Goal: Complete application form

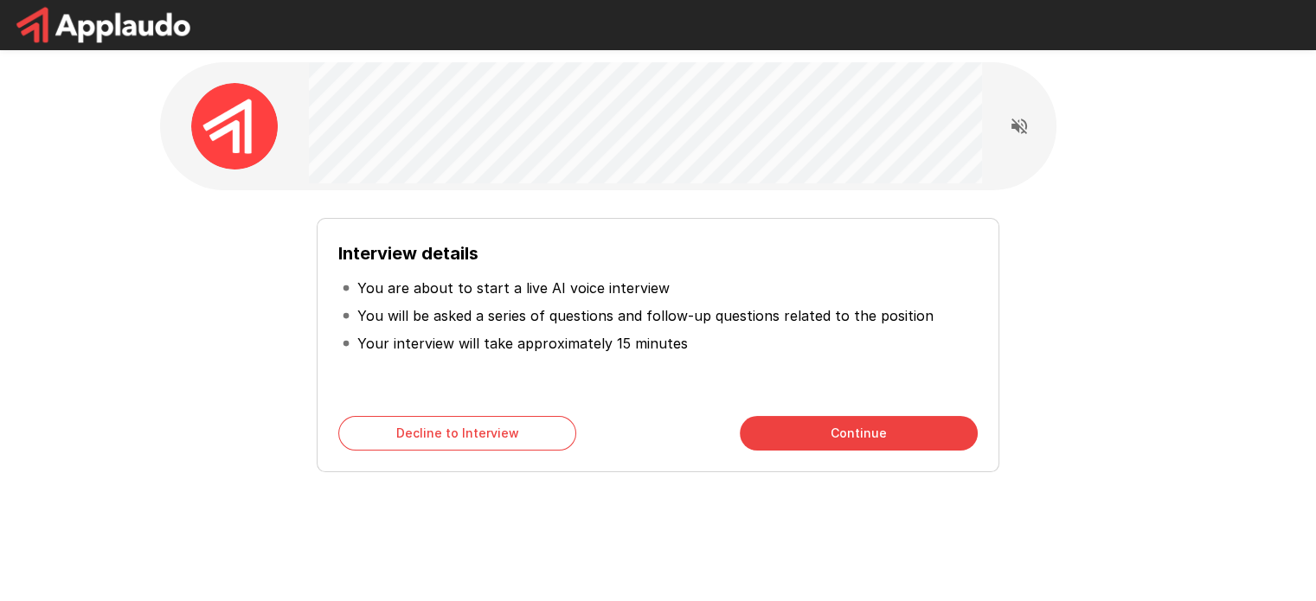
click at [892, 441] on button "Continue" at bounding box center [859, 433] width 238 height 35
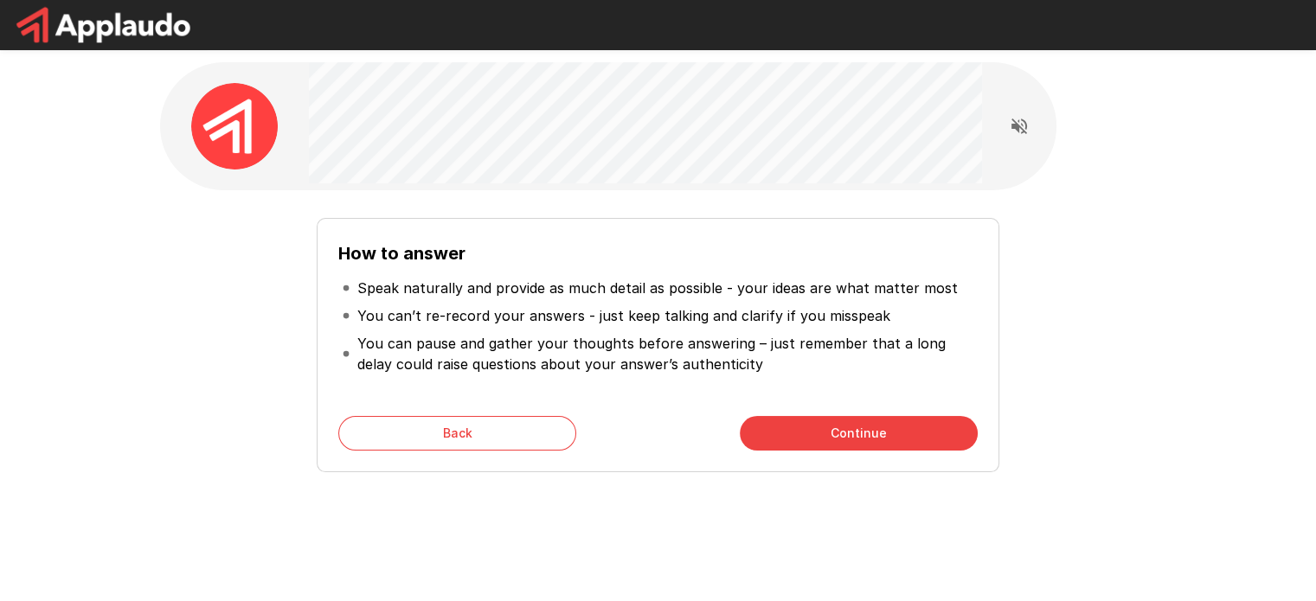
click at [845, 439] on button "Continue" at bounding box center [859, 433] width 238 height 35
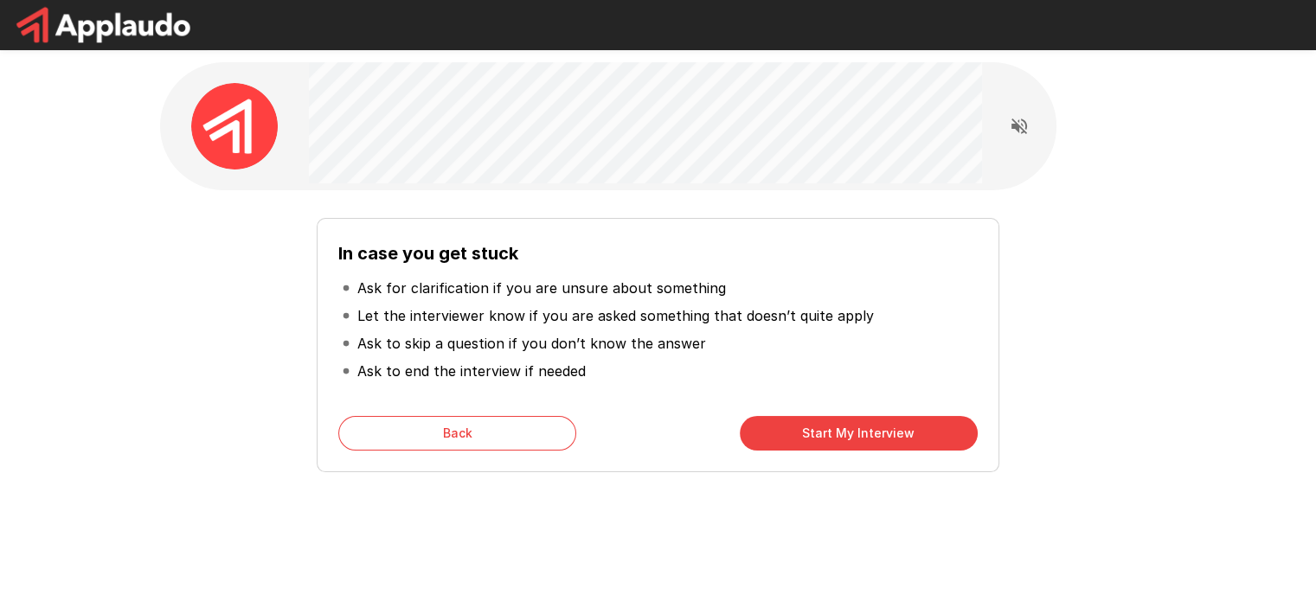
click at [845, 435] on button "Start My Interview" at bounding box center [859, 433] width 238 height 35
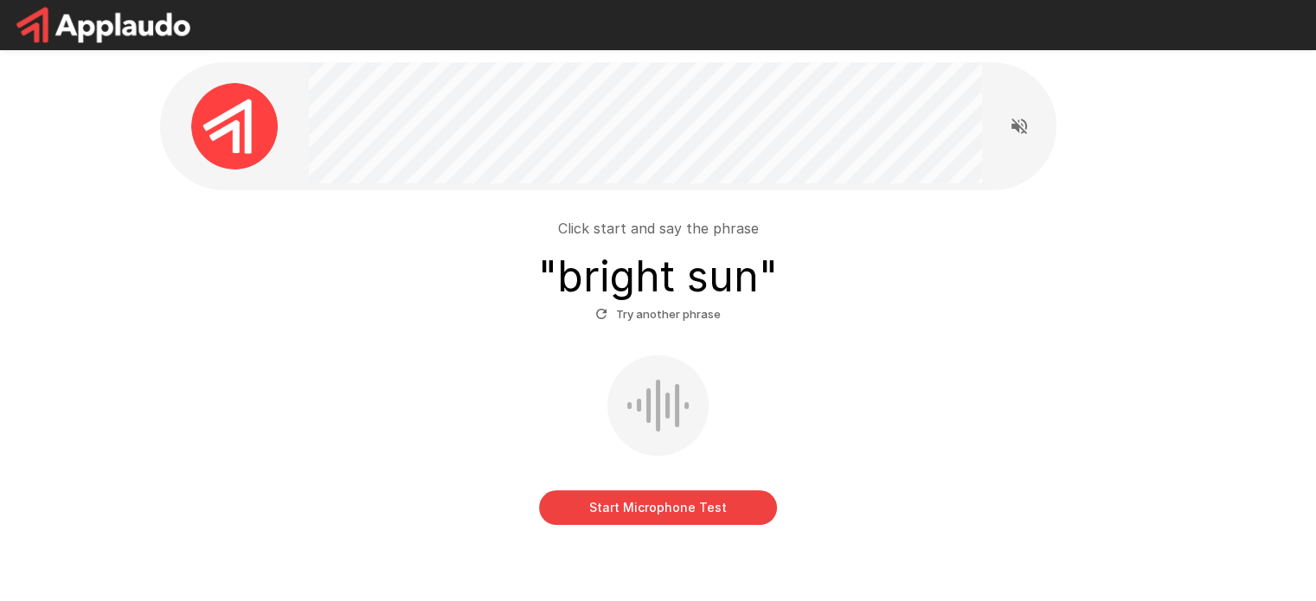
click at [715, 495] on button "Start Microphone Test" at bounding box center [658, 507] width 238 height 35
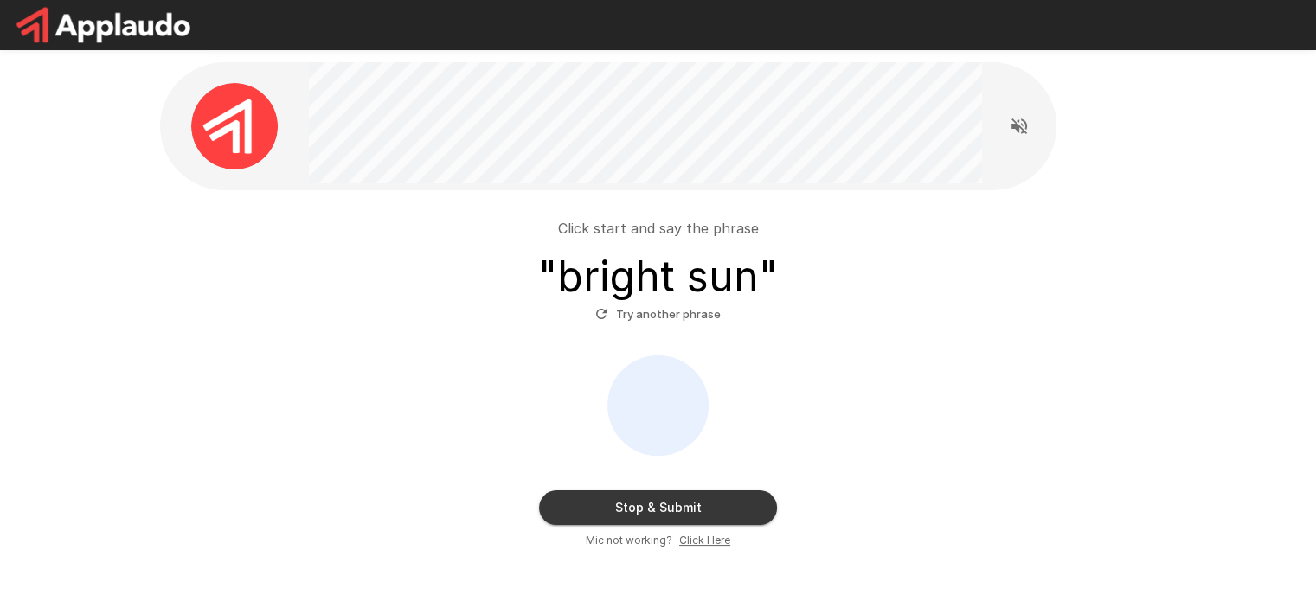
click at [685, 509] on button "Stop & Submit" at bounding box center [658, 507] width 238 height 35
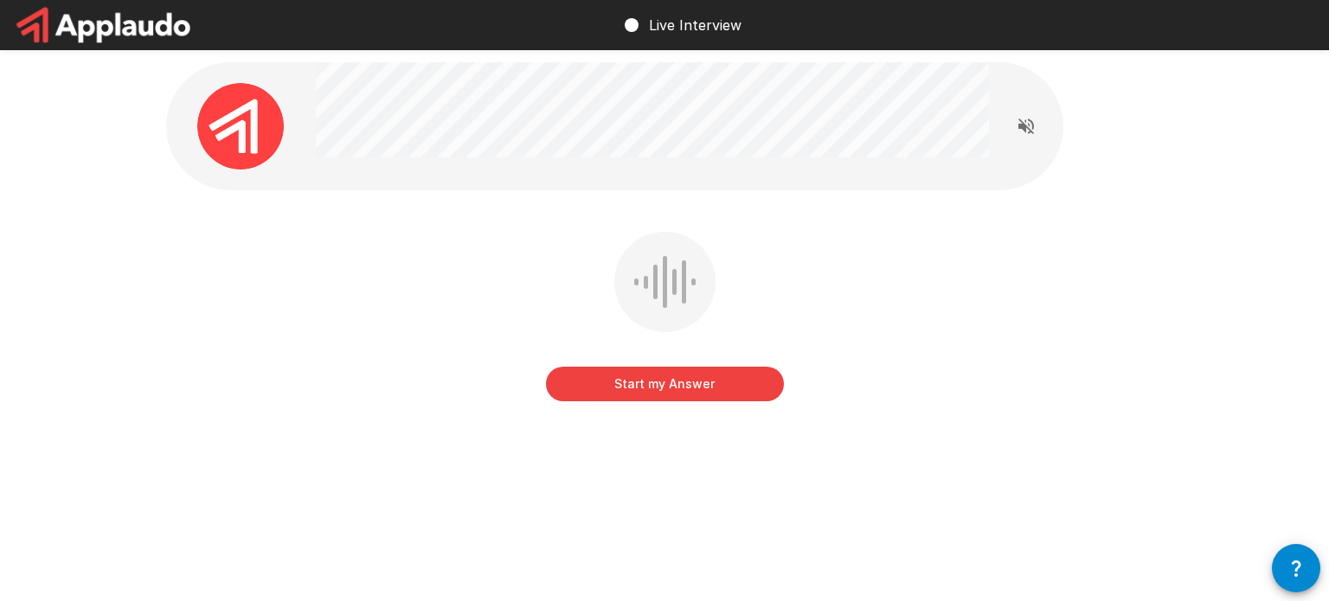
click at [716, 392] on button "Start my Answer" at bounding box center [665, 384] width 238 height 35
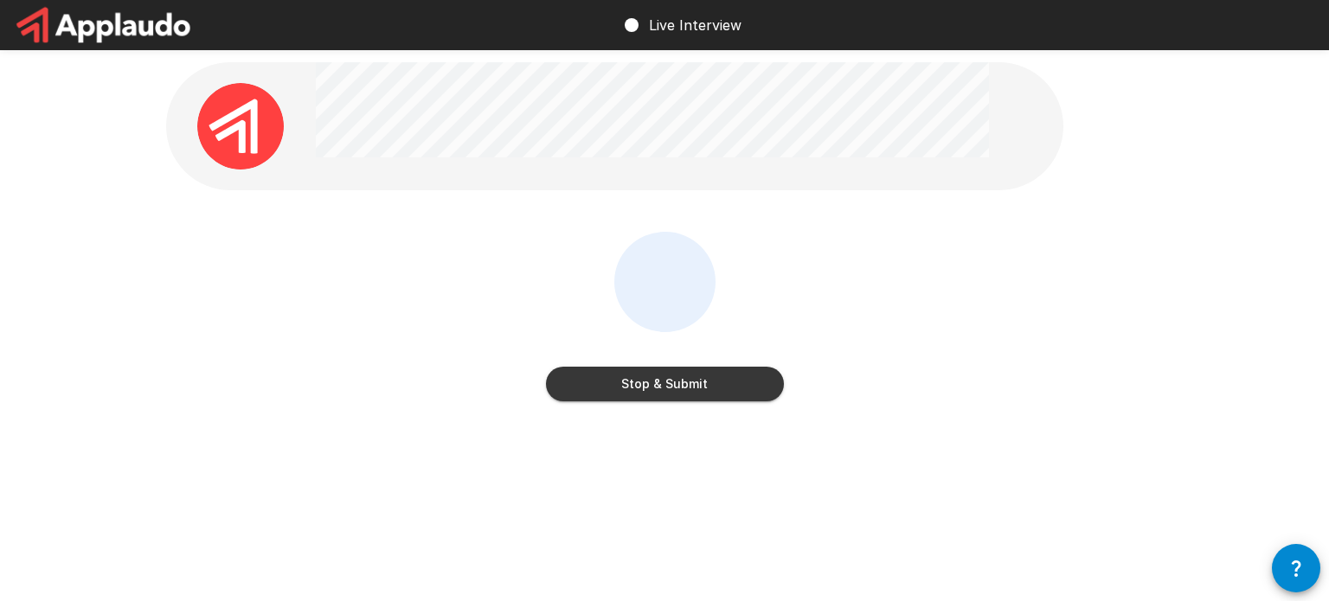
click at [716, 392] on button "Stop & Submit" at bounding box center [665, 384] width 238 height 35
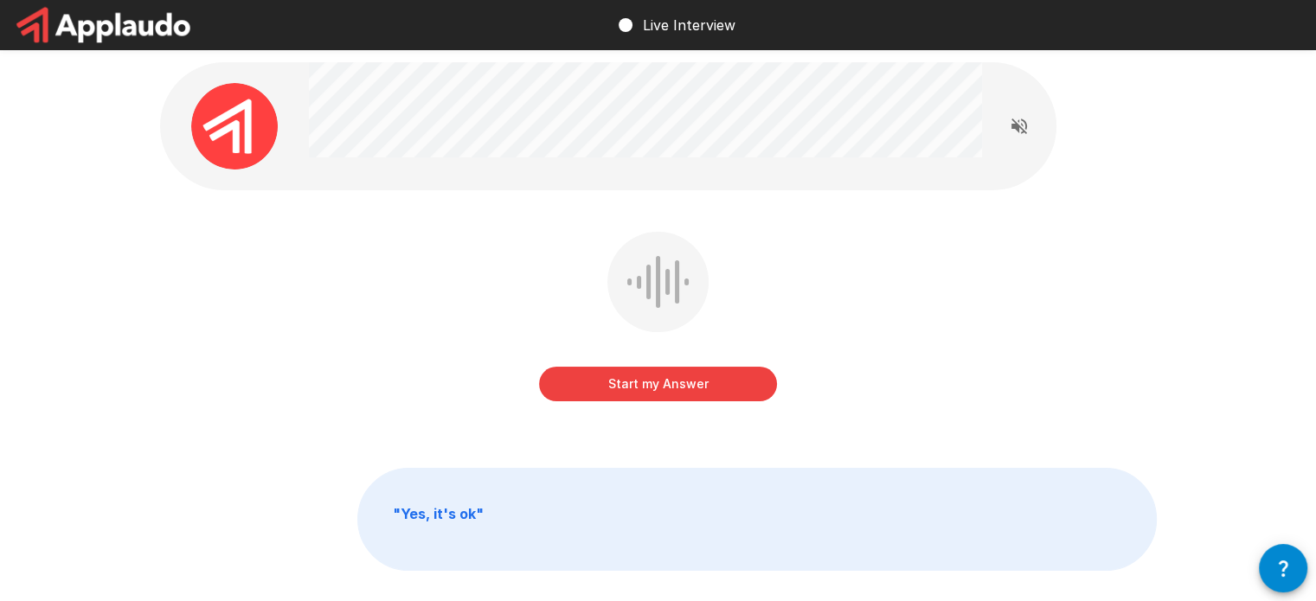
click at [713, 379] on button "Start my Answer" at bounding box center [658, 384] width 238 height 35
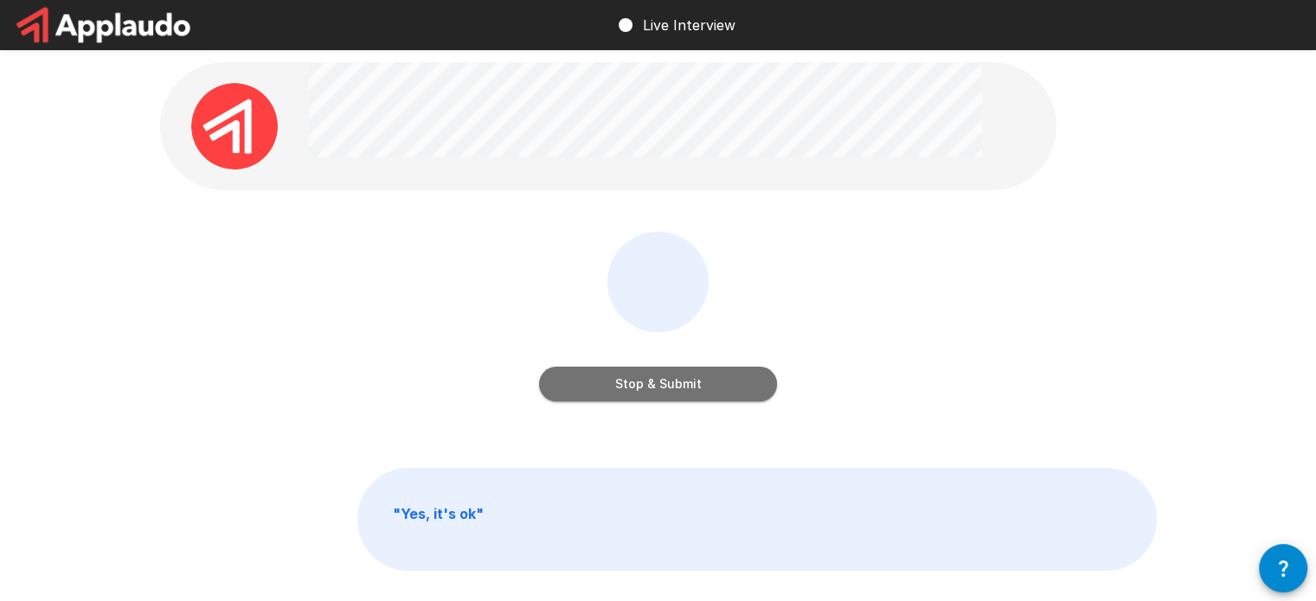
click at [713, 379] on button "Stop & Submit" at bounding box center [658, 384] width 238 height 35
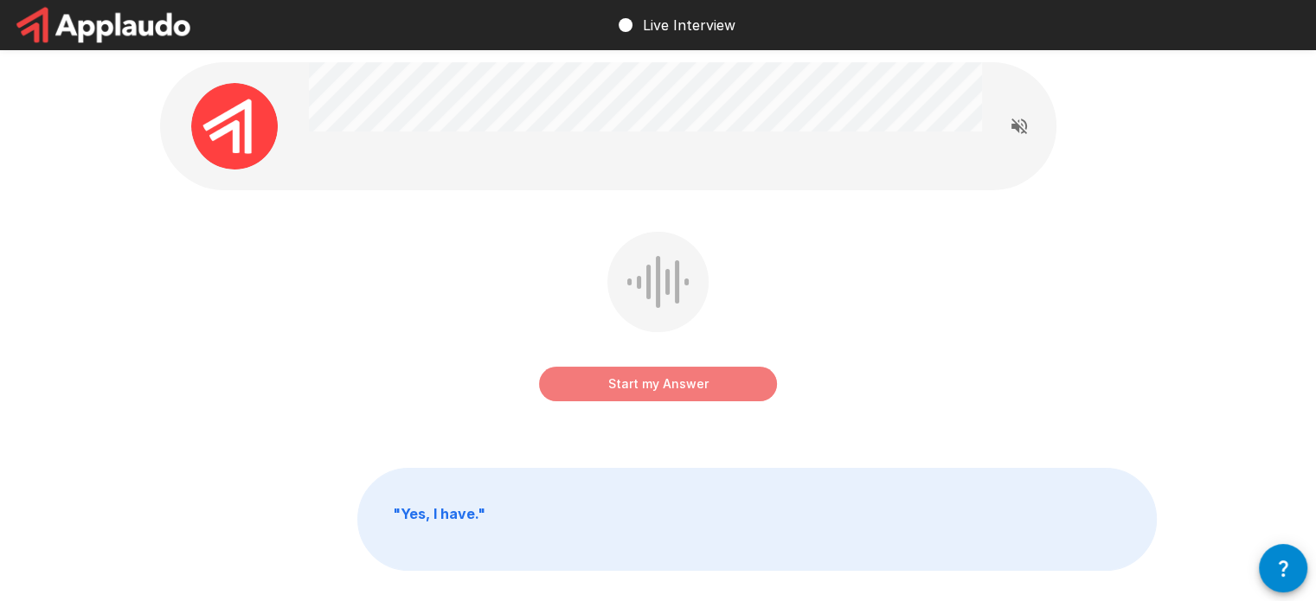
click at [669, 383] on button "Start my Answer" at bounding box center [658, 384] width 238 height 35
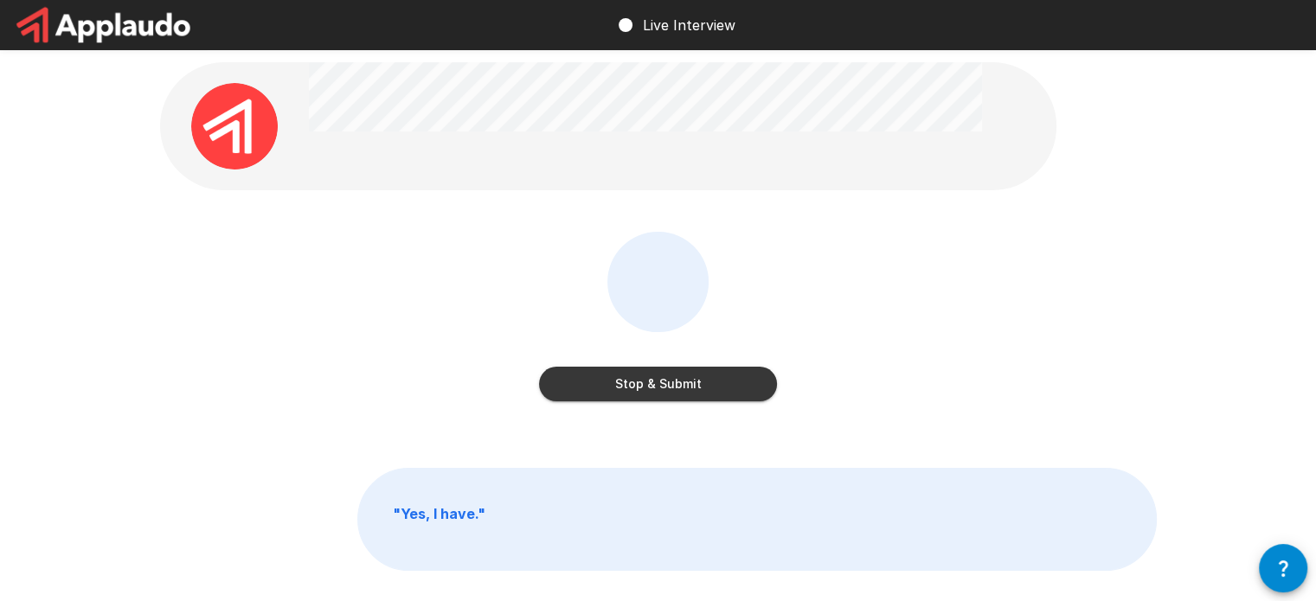
click at [758, 377] on button "Stop & Submit" at bounding box center [658, 384] width 238 height 35
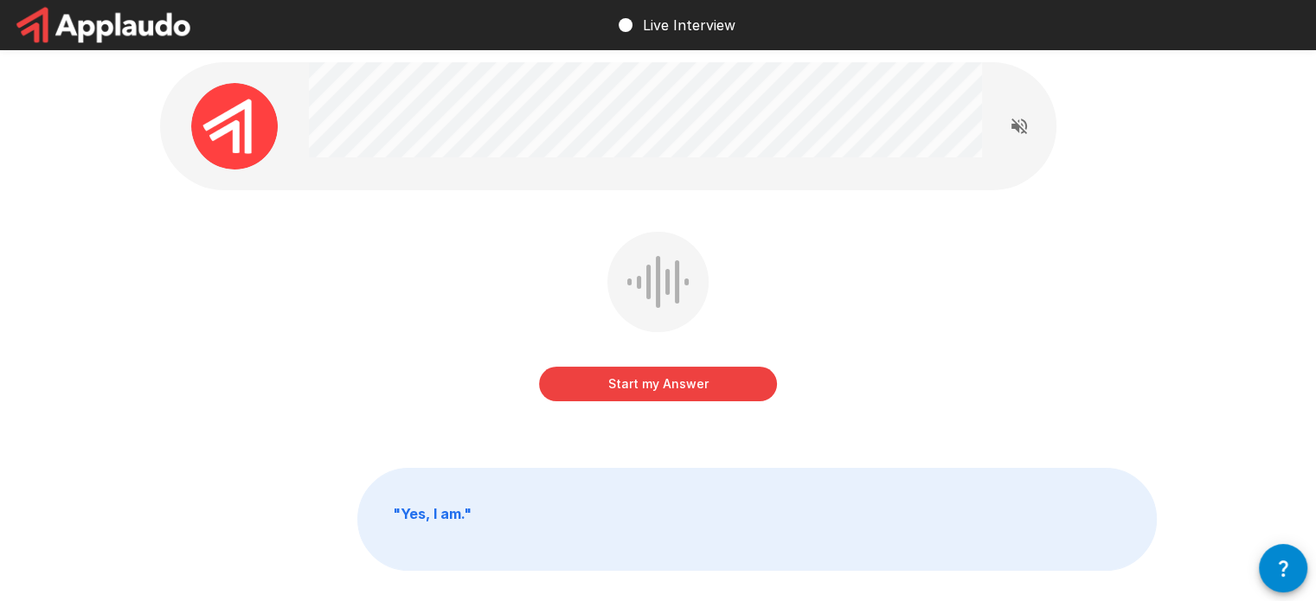
click at [741, 380] on button "Start my Answer" at bounding box center [658, 384] width 238 height 35
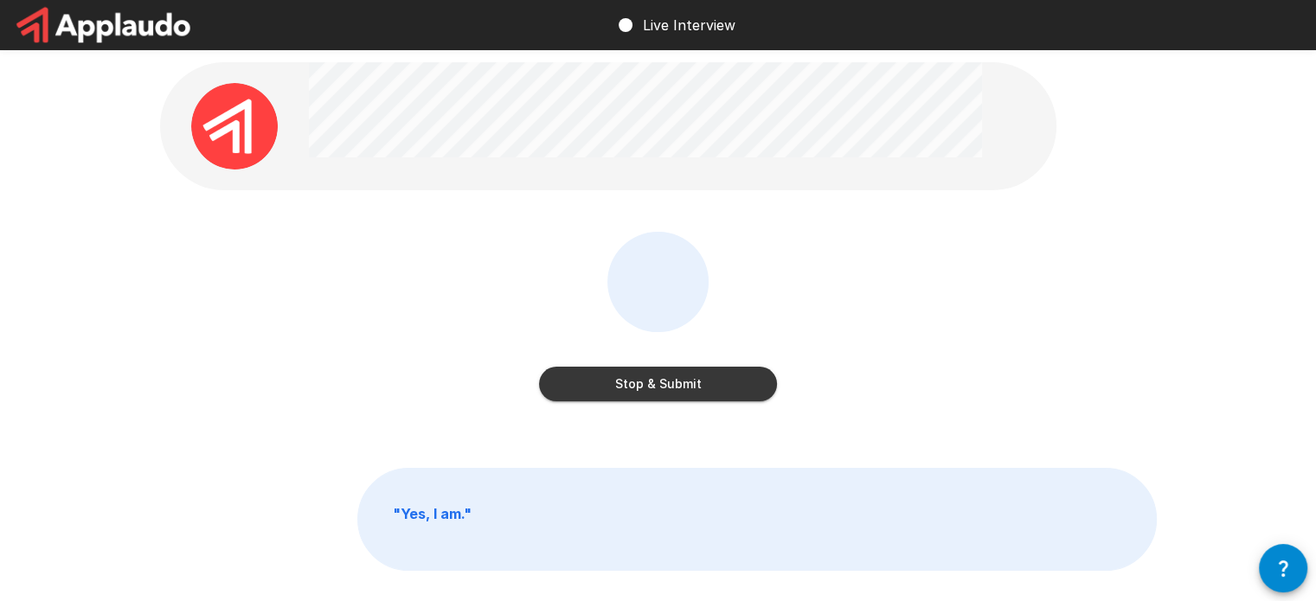
click at [750, 385] on button "Stop & Submit" at bounding box center [658, 384] width 238 height 35
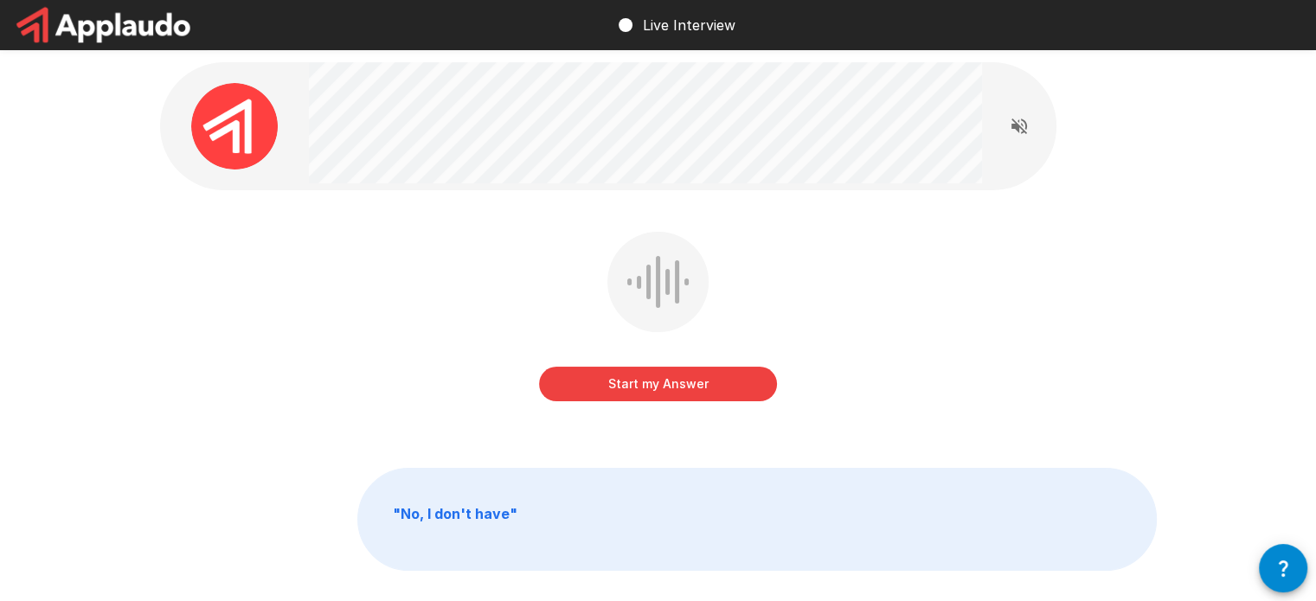
click at [706, 381] on button "Start my Answer" at bounding box center [658, 384] width 238 height 35
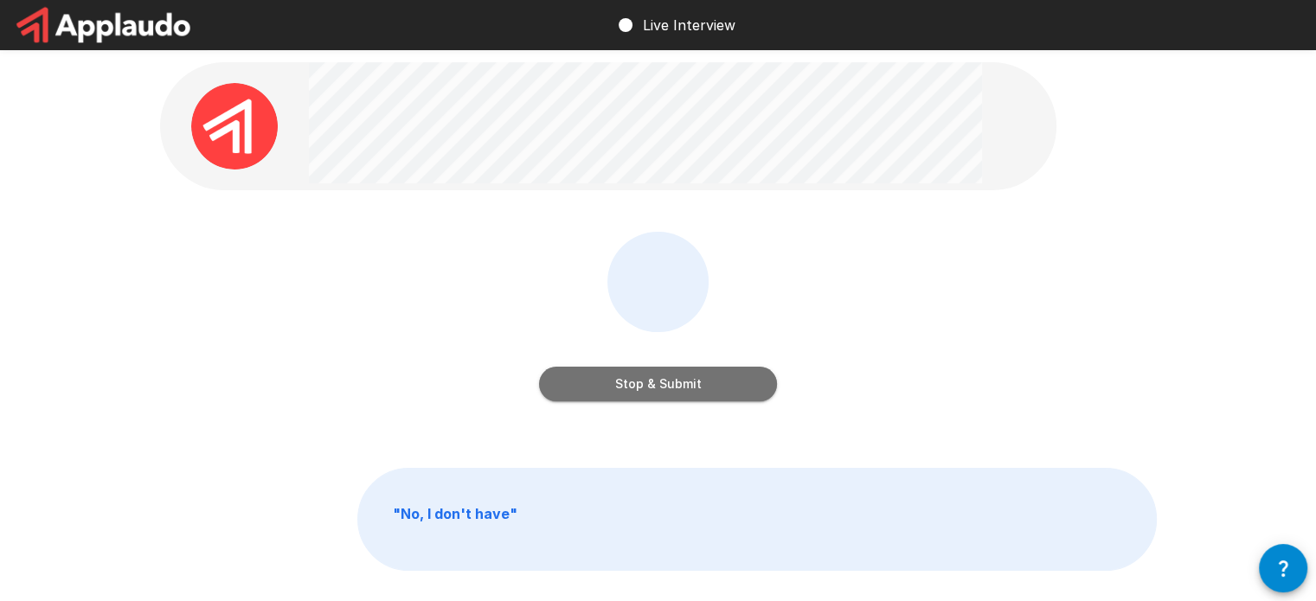
click at [739, 375] on button "Stop & Submit" at bounding box center [658, 384] width 238 height 35
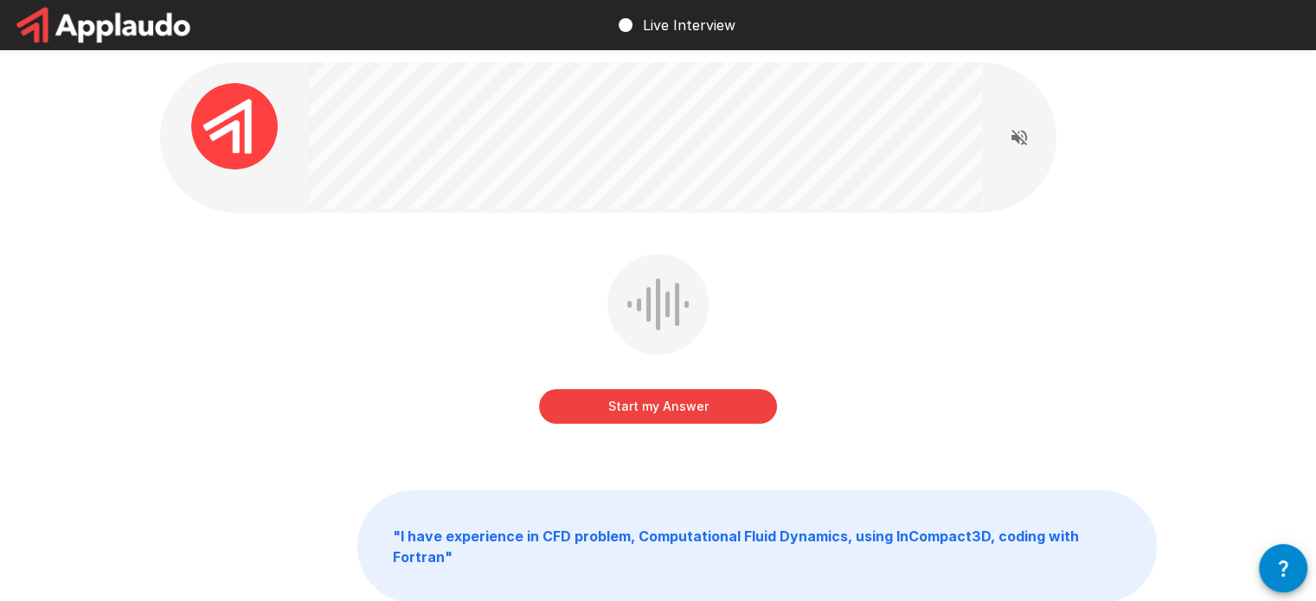
click at [669, 428] on div "Start my Answer" at bounding box center [658, 342] width 238 height 176
click at [695, 388] on div "Start my Answer" at bounding box center [658, 389] width 238 height 69
click at [692, 404] on button "Start my Answer" at bounding box center [658, 406] width 238 height 35
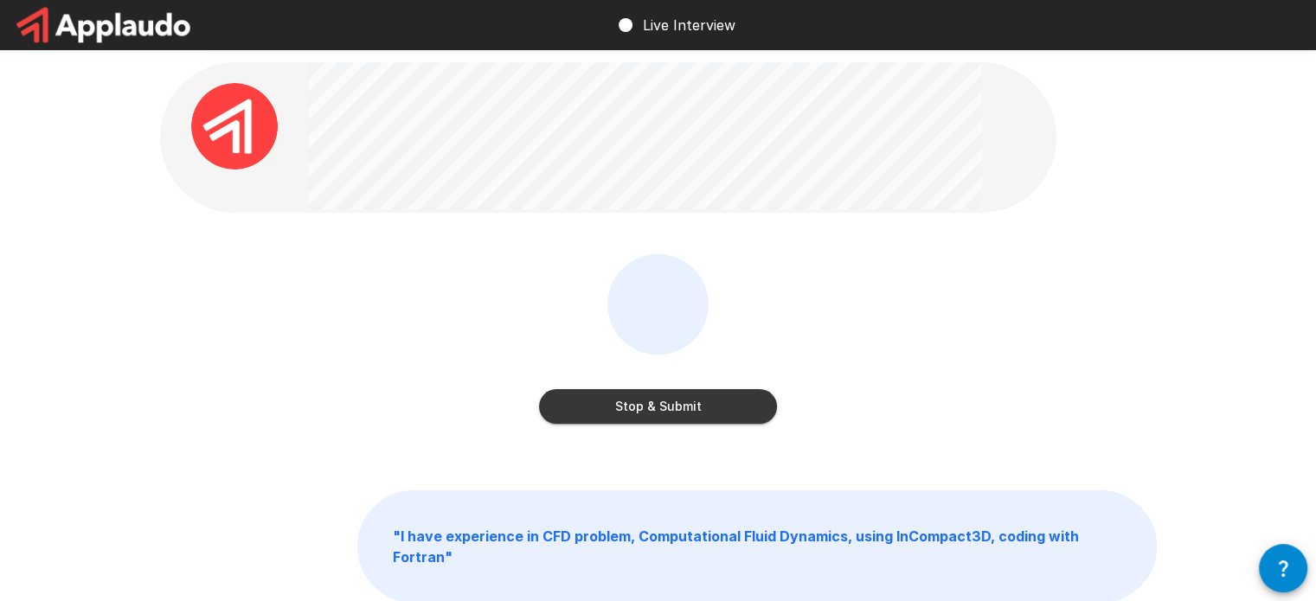
click at [766, 403] on button "Stop & Submit" at bounding box center [658, 406] width 238 height 35
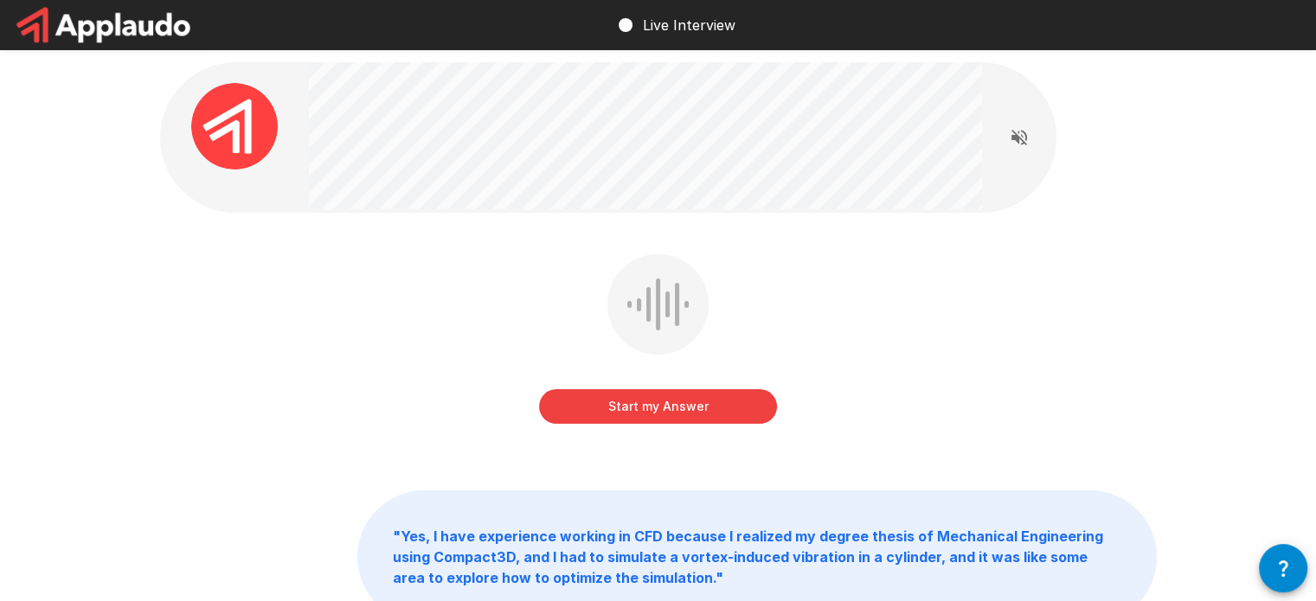
click at [715, 407] on button "Start my Answer" at bounding box center [658, 406] width 238 height 35
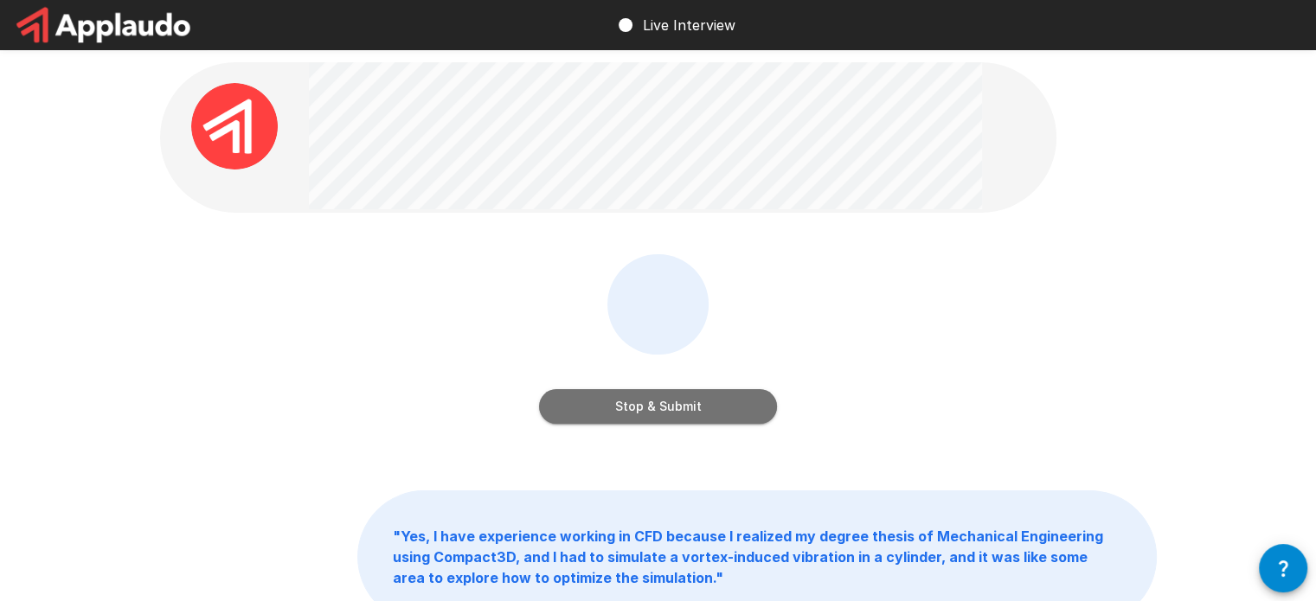
click at [697, 398] on button "Stop & Submit" at bounding box center [658, 406] width 238 height 35
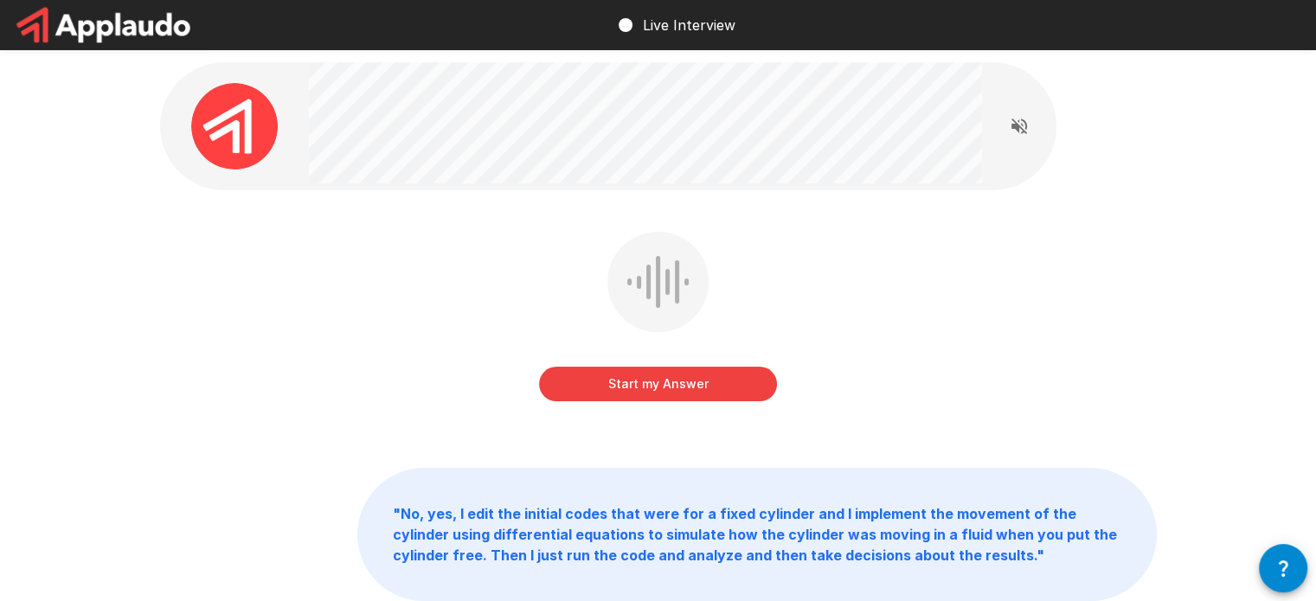
click at [727, 385] on button "Start my Answer" at bounding box center [658, 384] width 238 height 35
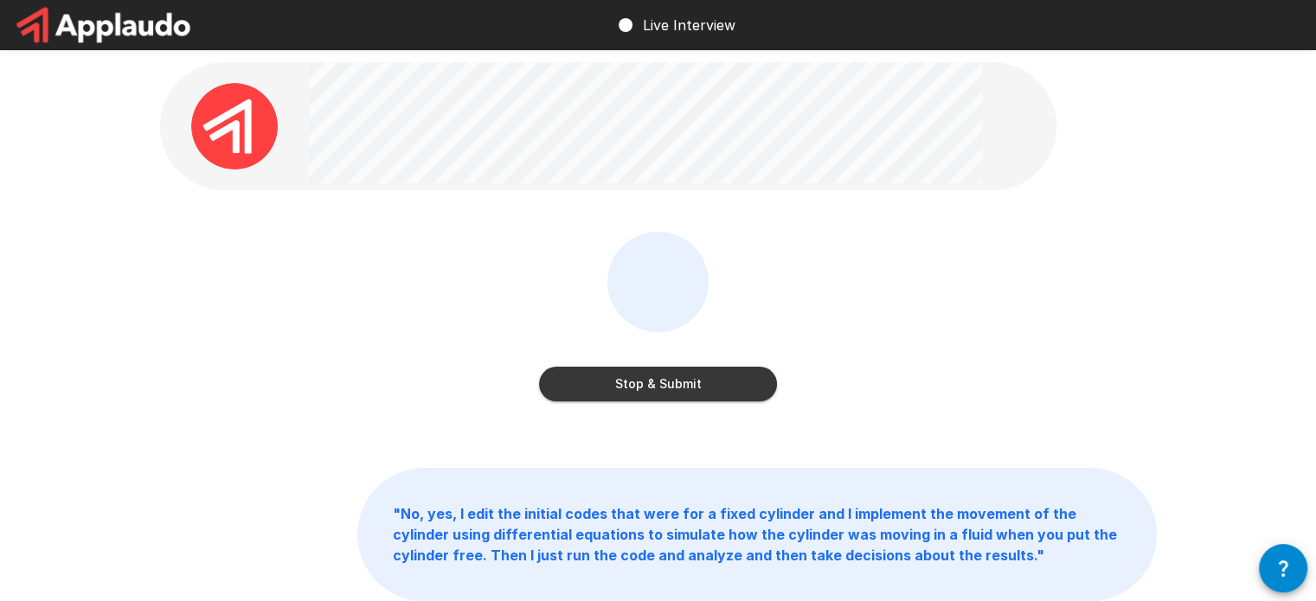
click at [747, 385] on button "Stop & Submit" at bounding box center [658, 384] width 238 height 35
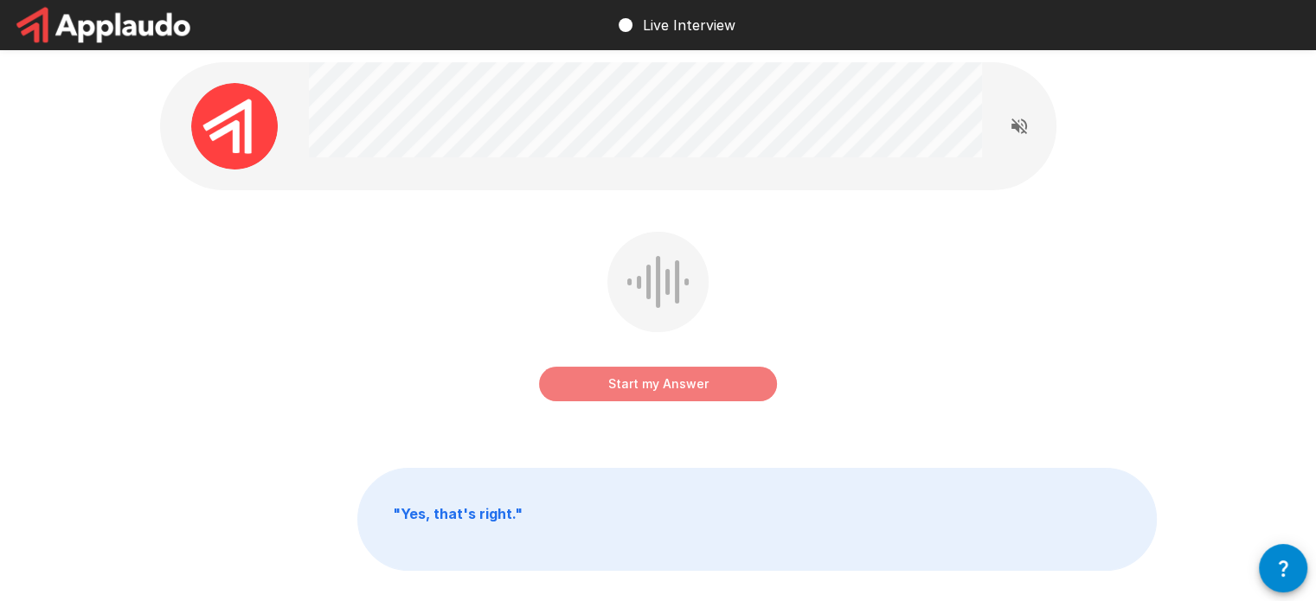
click at [682, 382] on button "Start my Answer" at bounding box center [658, 384] width 238 height 35
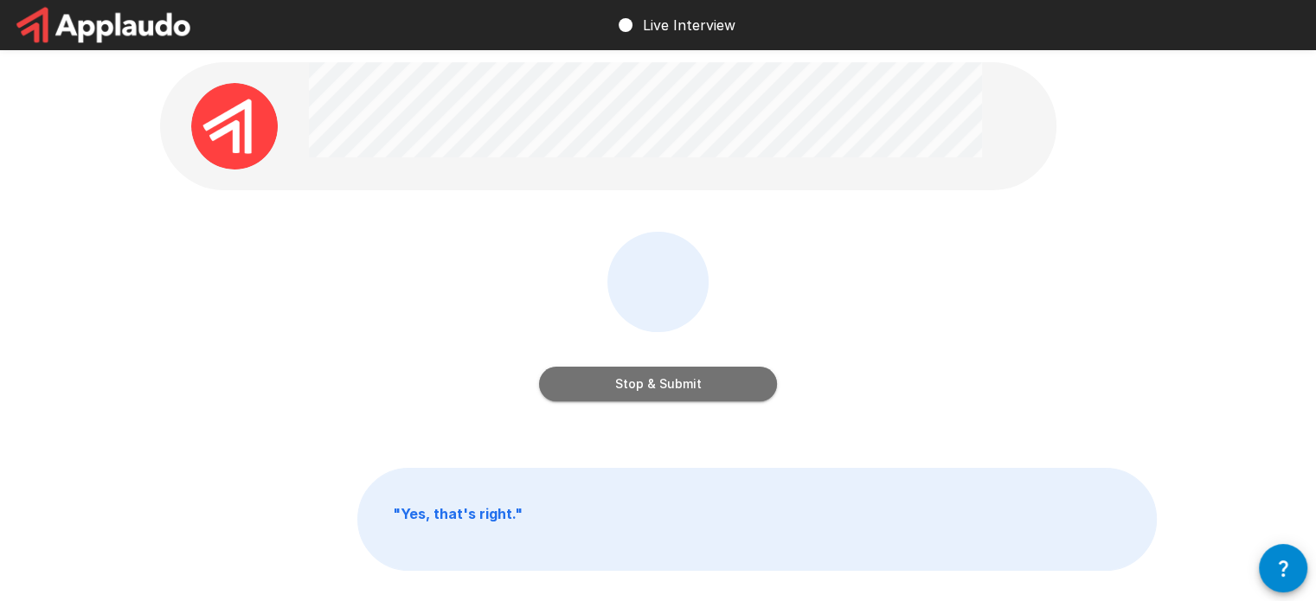
click at [638, 371] on button "Stop & Submit" at bounding box center [658, 384] width 238 height 35
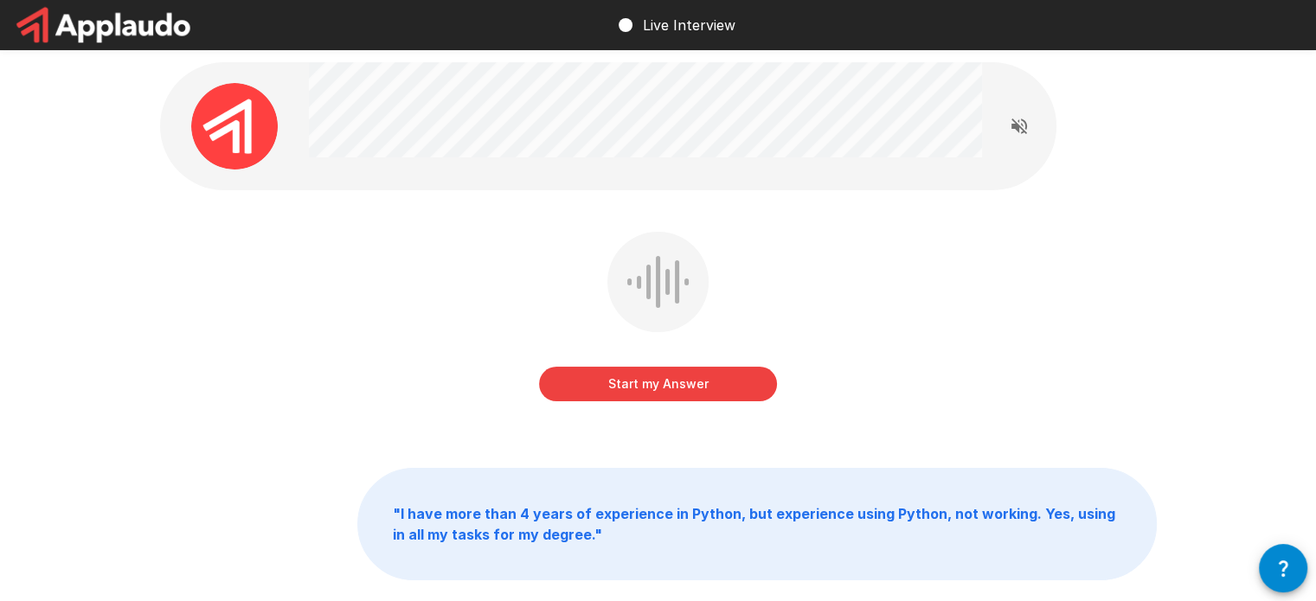
click at [687, 383] on button "Start my Answer" at bounding box center [658, 384] width 238 height 35
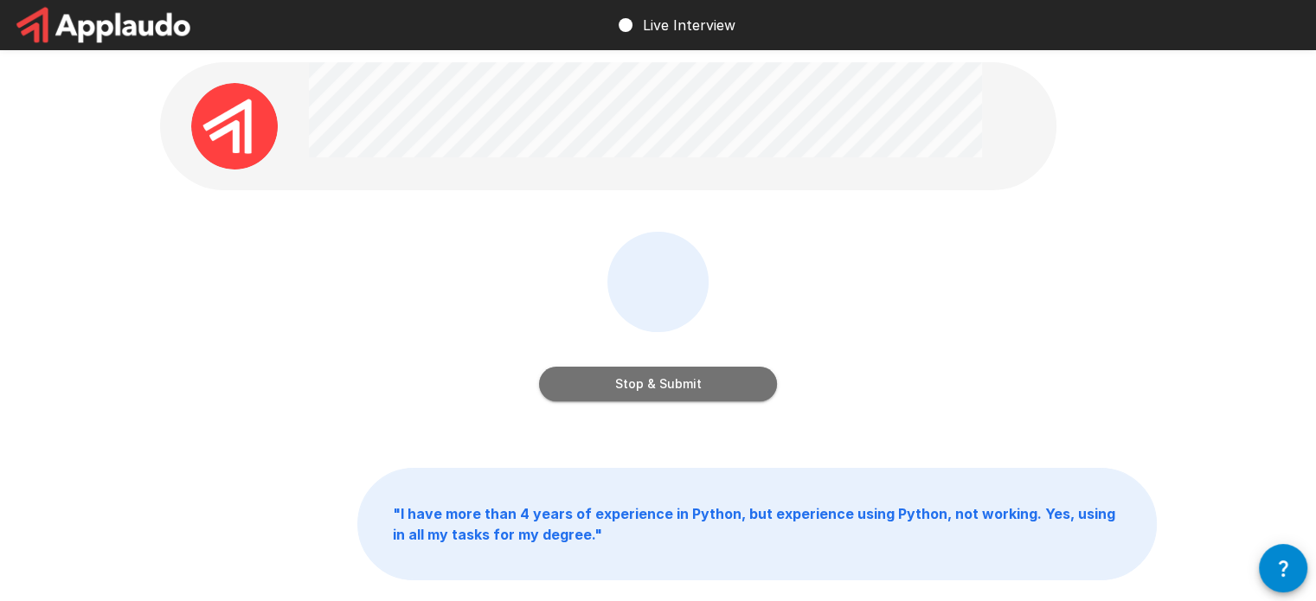
click at [690, 386] on button "Stop & Submit" at bounding box center [658, 384] width 238 height 35
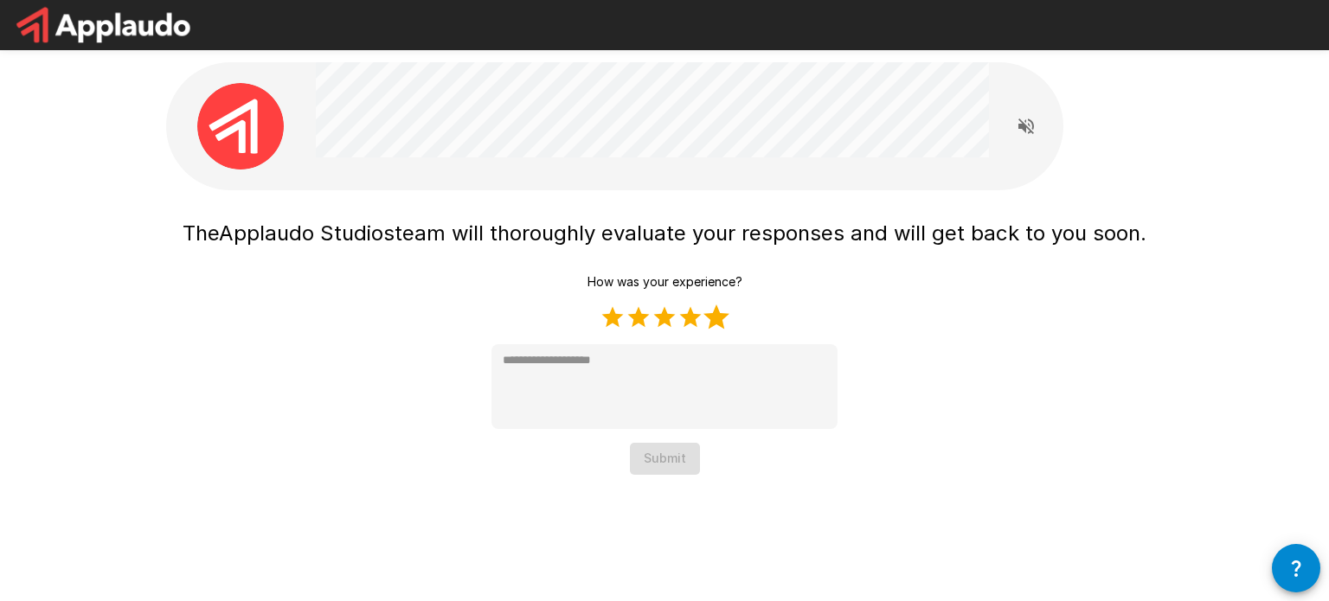
click at [706, 317] on label "5 Stars" at bounding box center [716, 317] width 26 height 26
type textarea "*"
click at [647, 437] on div "How was your experience? 1 Star 2 Stars 3 Stars 4 Stars 5 Stars Empty * Submit" at bounding box center [664, 370] width 346 height 208
click at [649, 450] on button "Submit" at bounding box center [665, 459] width 70 height 32
